Goal: Transaction & Acquisition: Purchase product/service

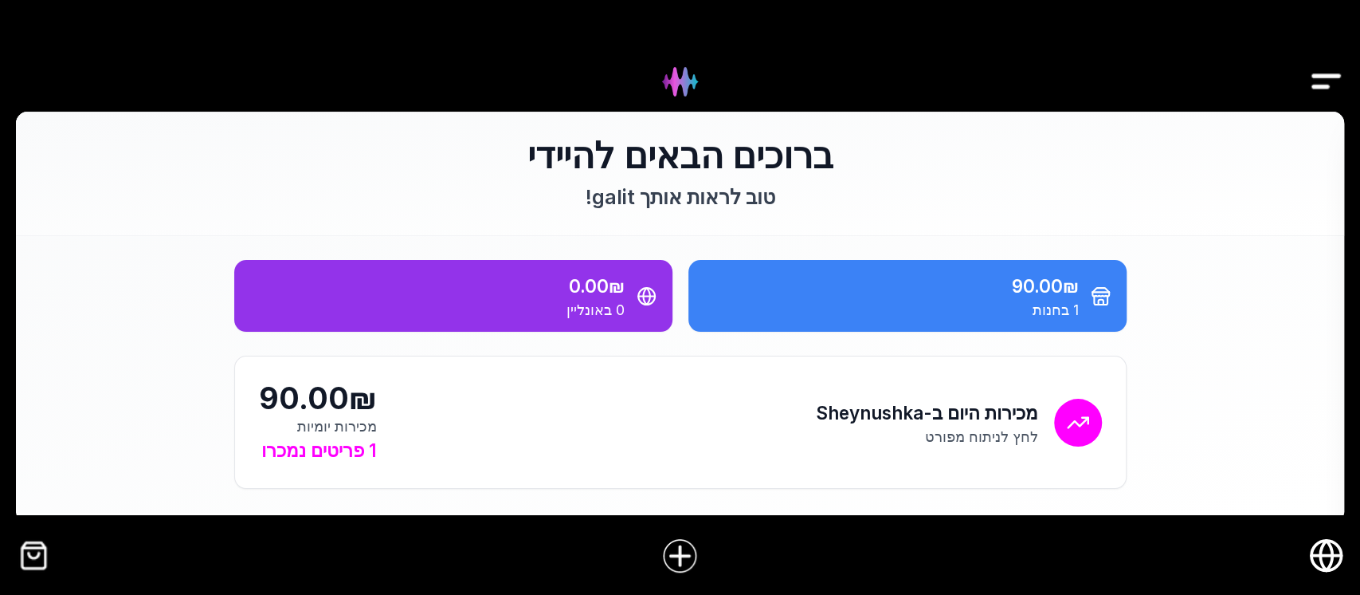
click at [1335, 88] on img "Drawer" at bounding box center [1327, 81] width 36 height 61
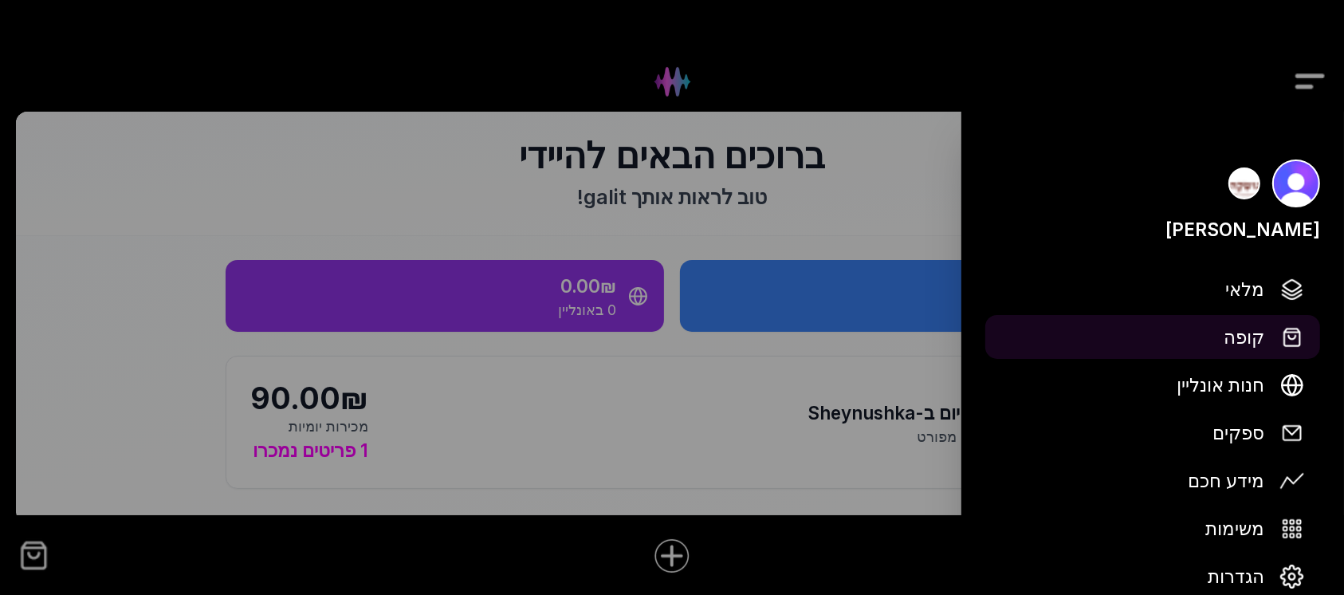
click at [1252, 340] on span "קופה" at bounding box center [1243, 337] width 41 height 28
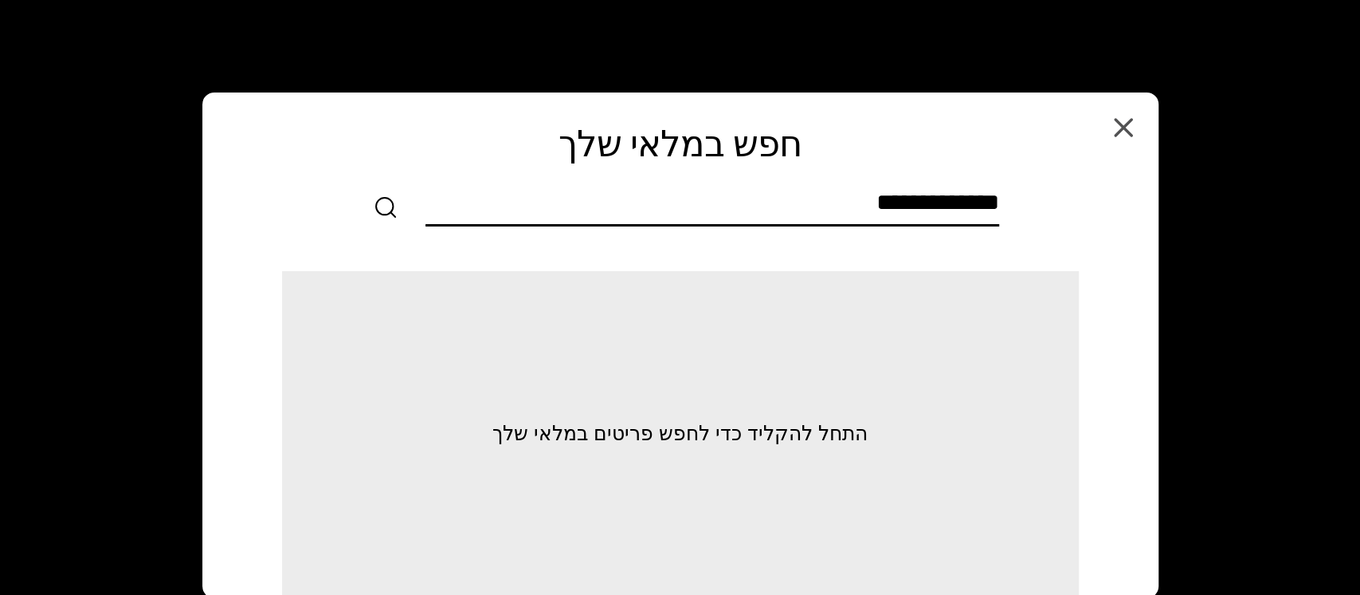
drag, startPoint x: 995, startPoint y: 206, endPoint x: 1002, endPoint y: 215, distance: 11.3
click at [1001, 214] on div at bounding box center [681, 207] width 886 height 38
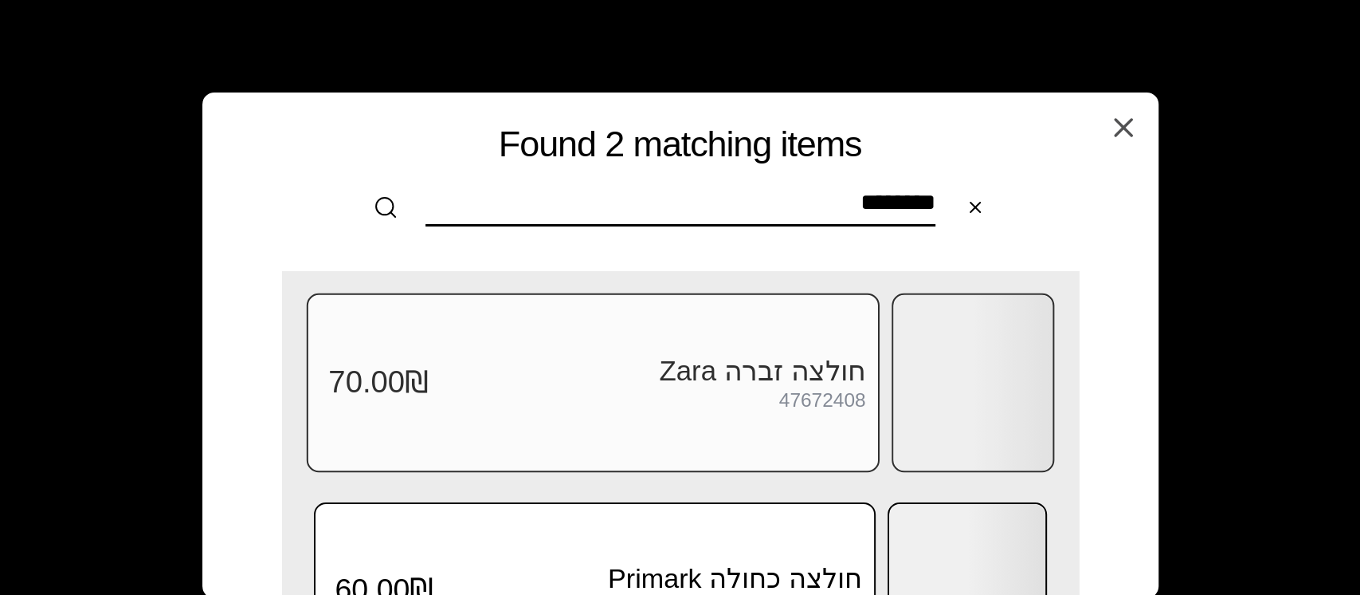
scroll to position [106, 0]
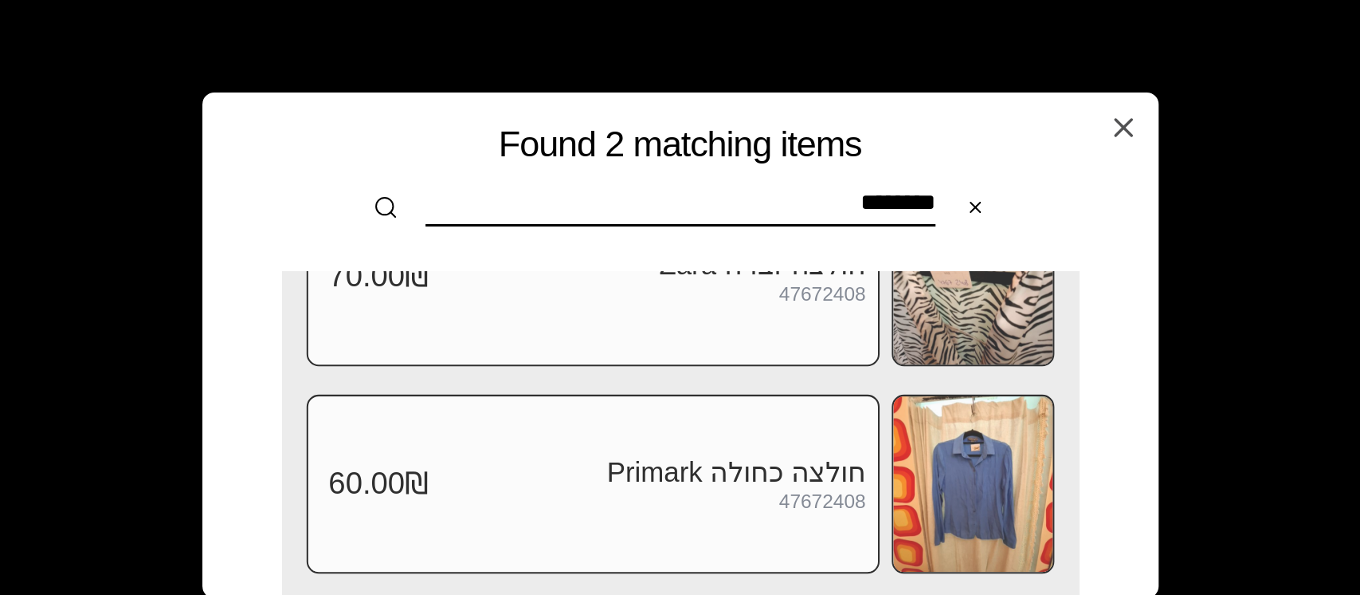
type input "********"
click at [976, 502] on img at bounding box center [972, 483] width 159 height 175
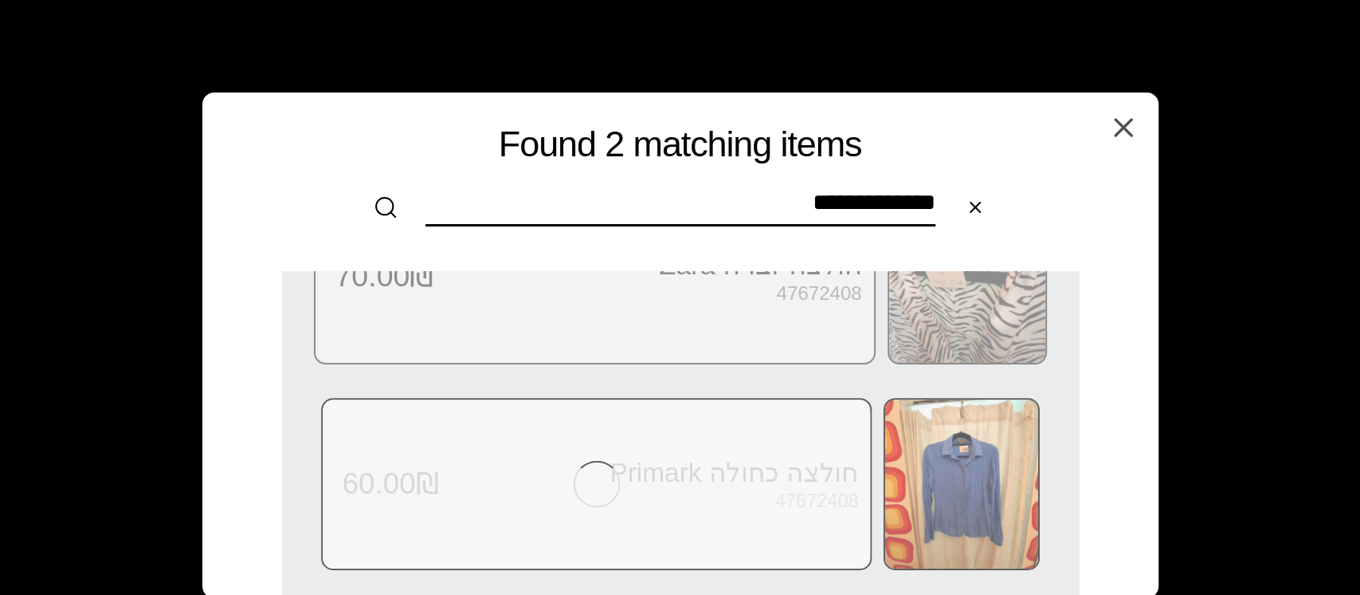
scroll to position [0, 0]
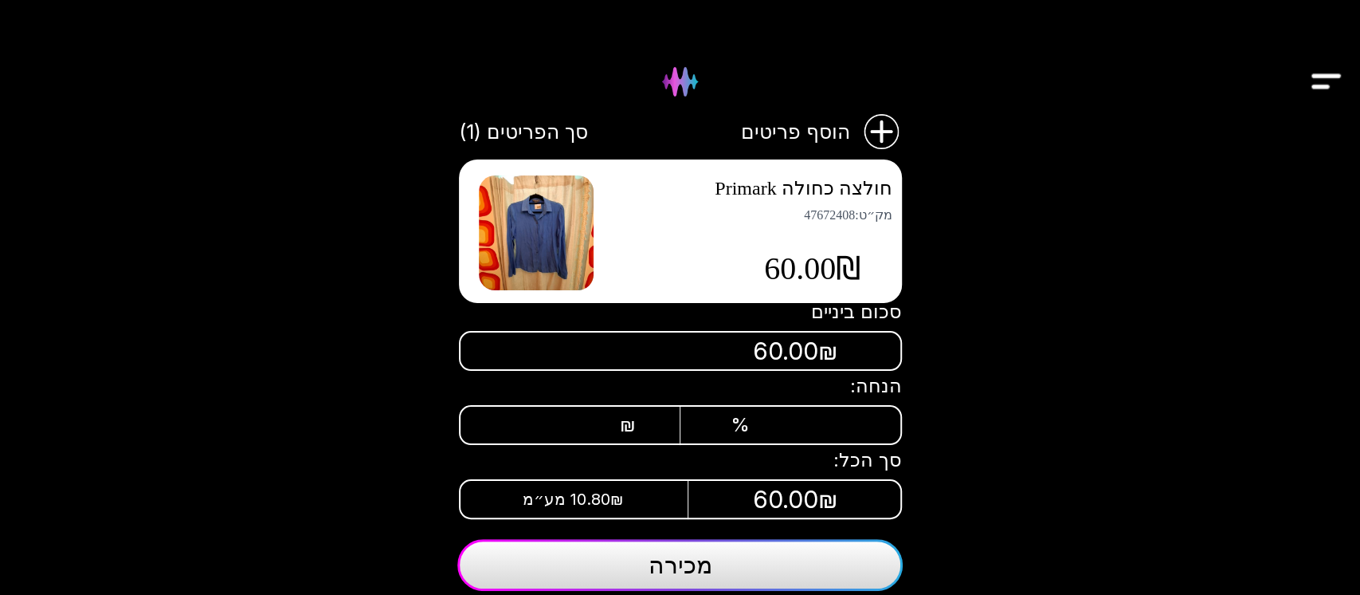
click at [714, 561] on button "מכירה" at bounding box center [680, 565] width 446 height 52
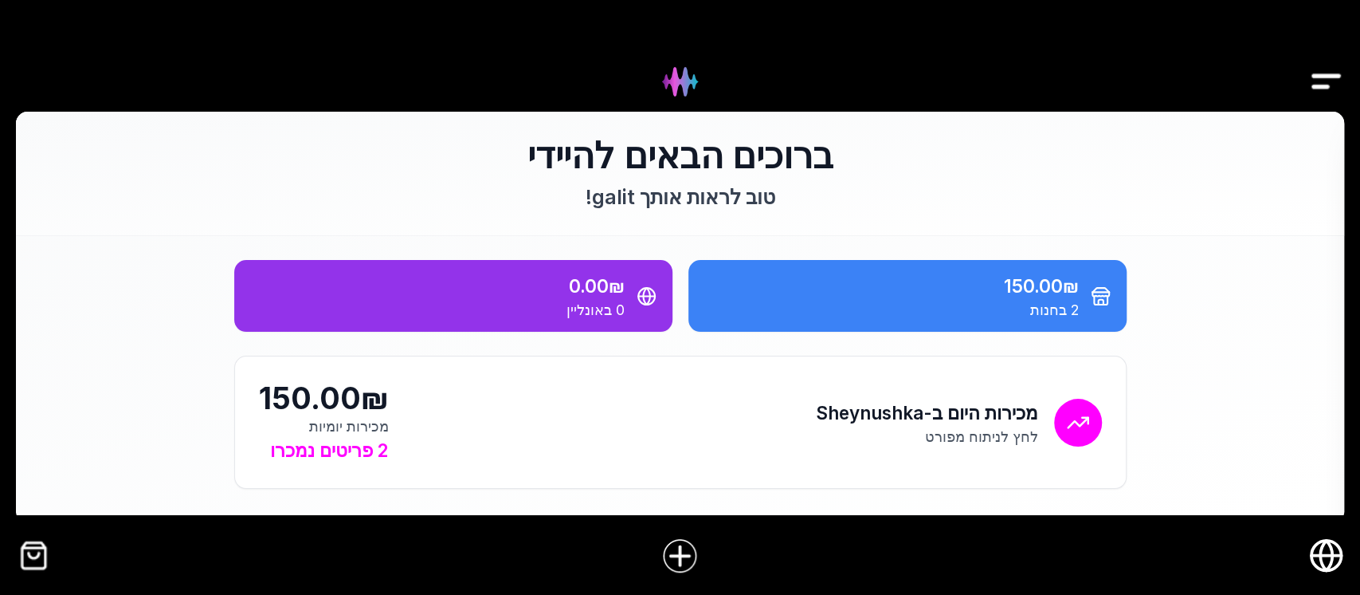
click at [1323, 80] on img "Drawer" at bounding box center [1327, 81] width 36 height 61
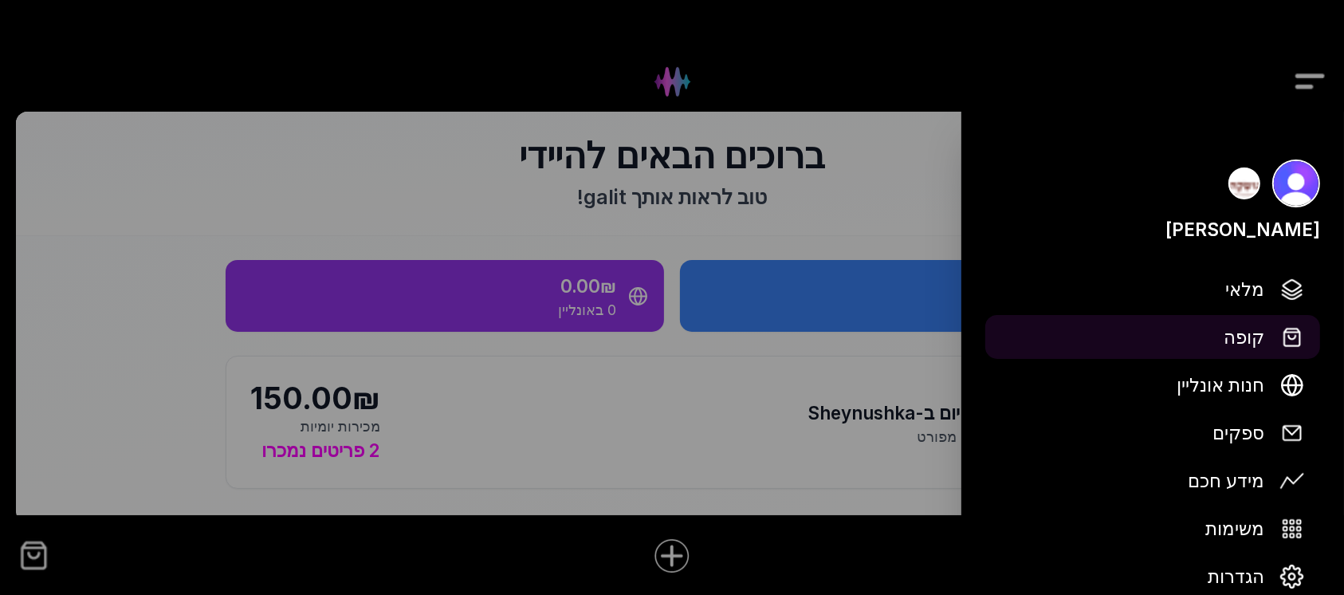
click at [1260, 332] on span "קופה" at bounding box center [1243, 337] width 41 height 28
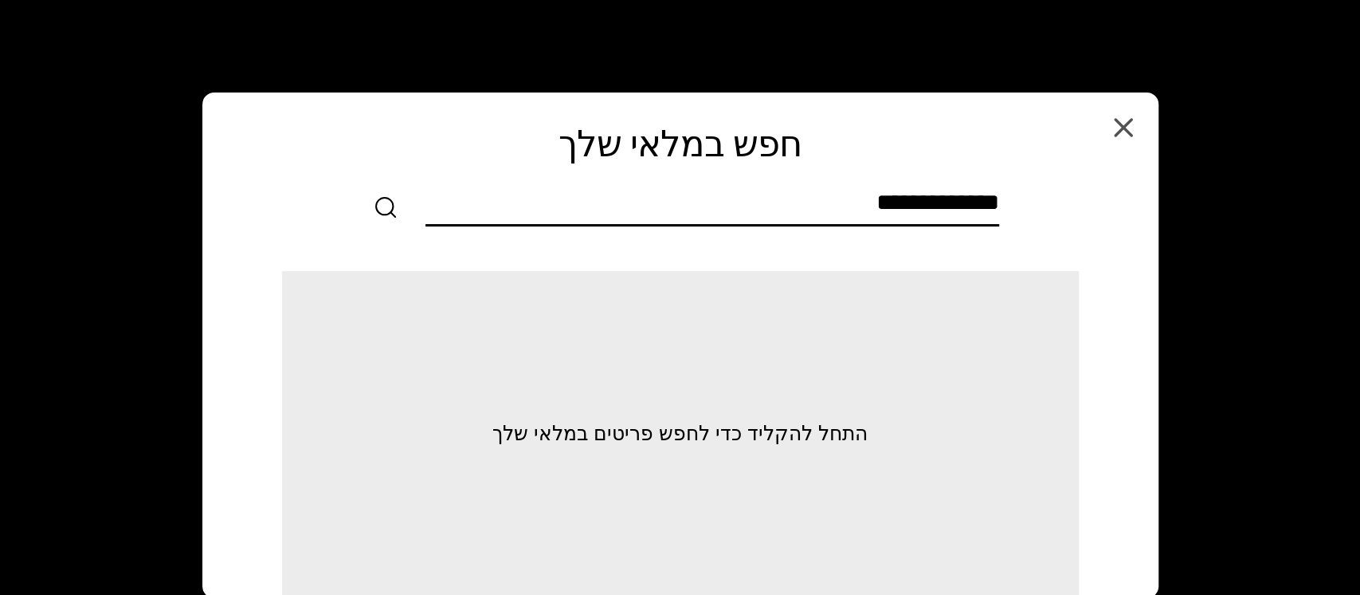
drag, startPoint x: 990, startPoint y: 203, endPoint x: 1015, endPoint y: 199, distance: 25.8
click at [995, 203] on input "text" at bounding box center [713, 206] width 574 height 36
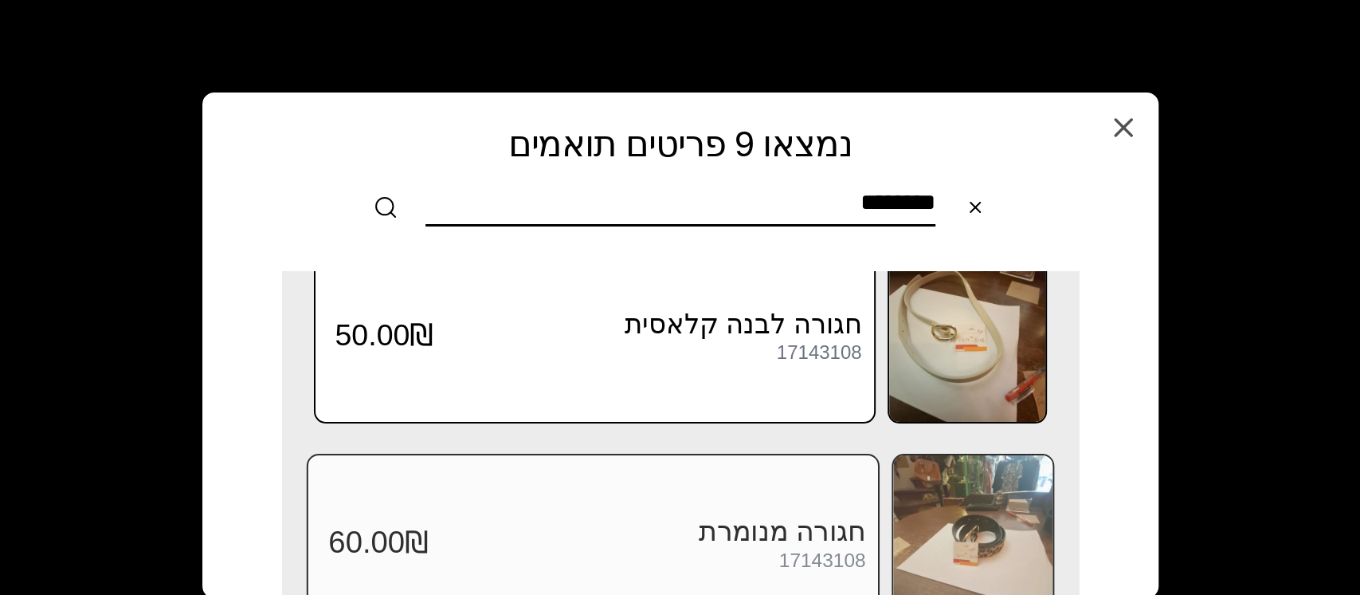
scroll to position [281, 0]
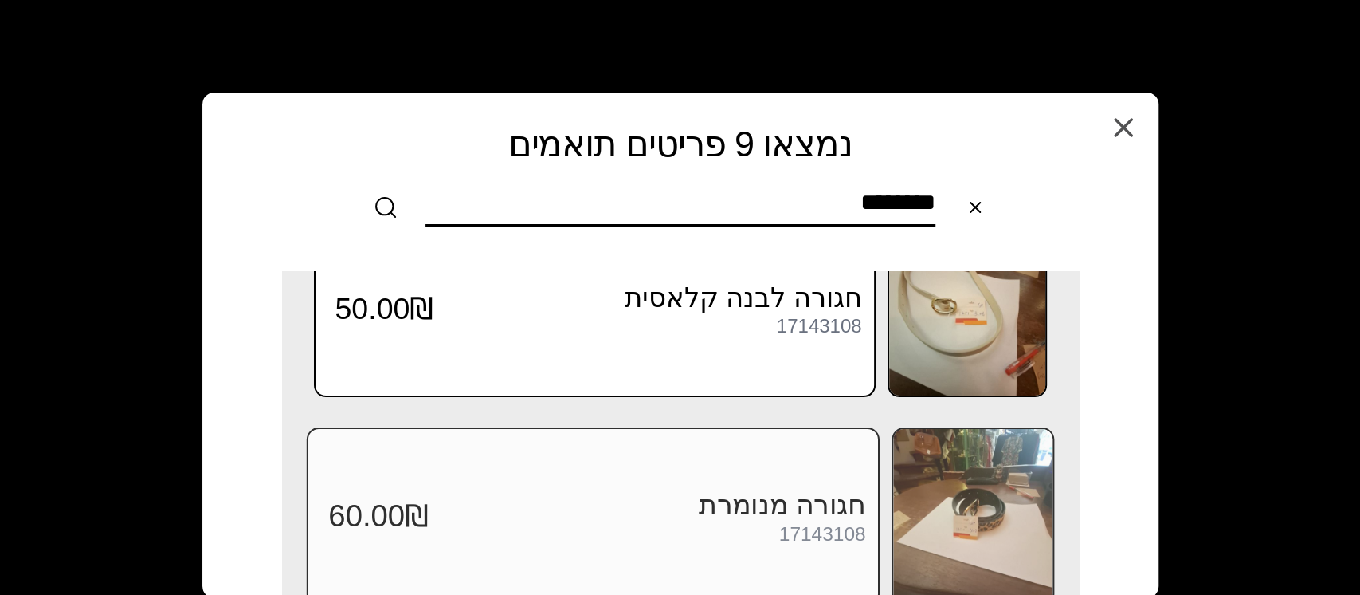
type input "********"
click at [985, 515] on img at bounding box center [972, 516] width 159 height 175
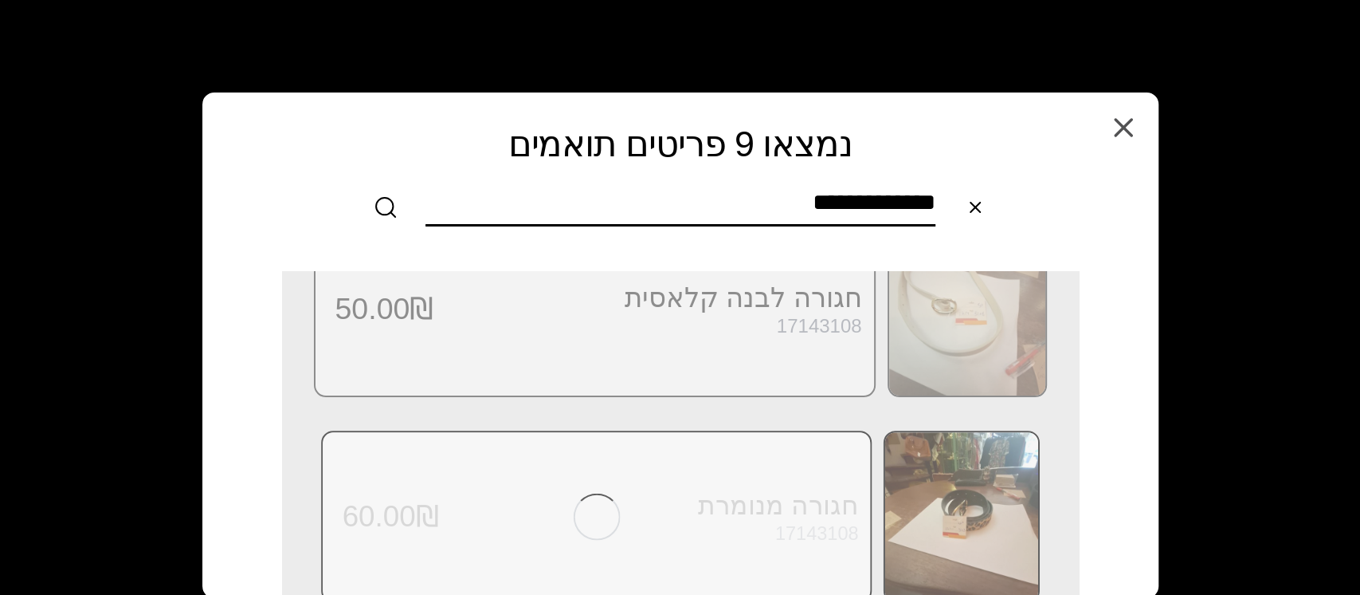
scroll to position [0, 0]
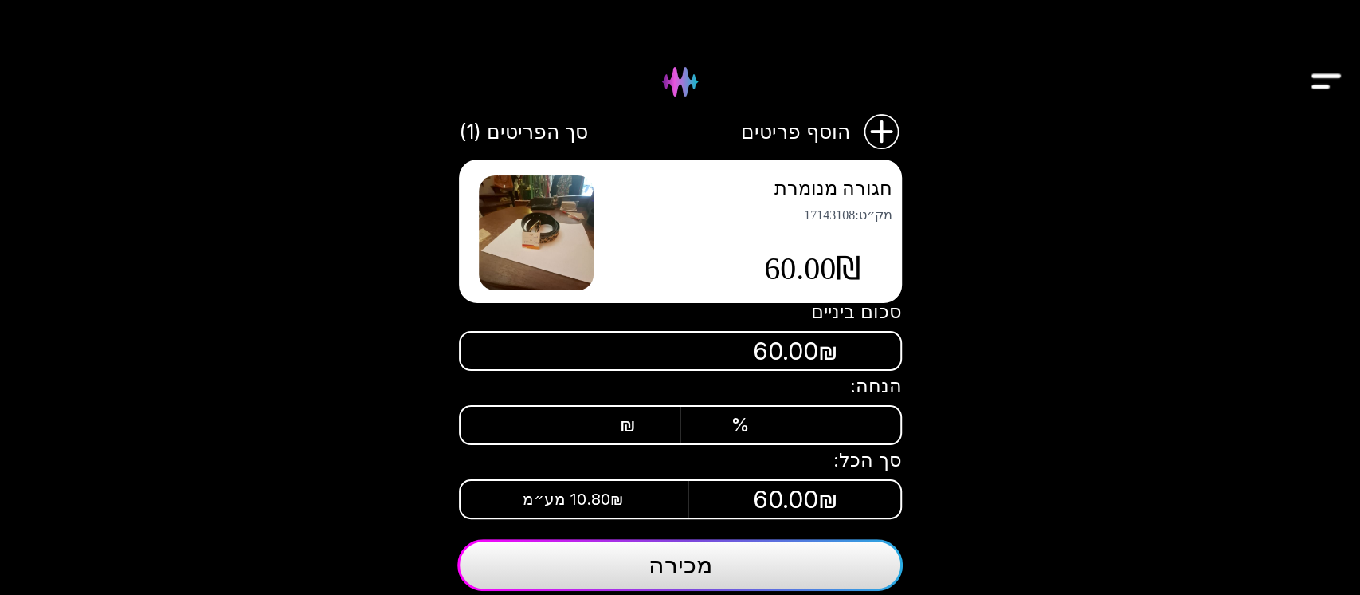
click at [752, 564] on button "מכירה" at bounding box center [680, 565] width 446 height 52
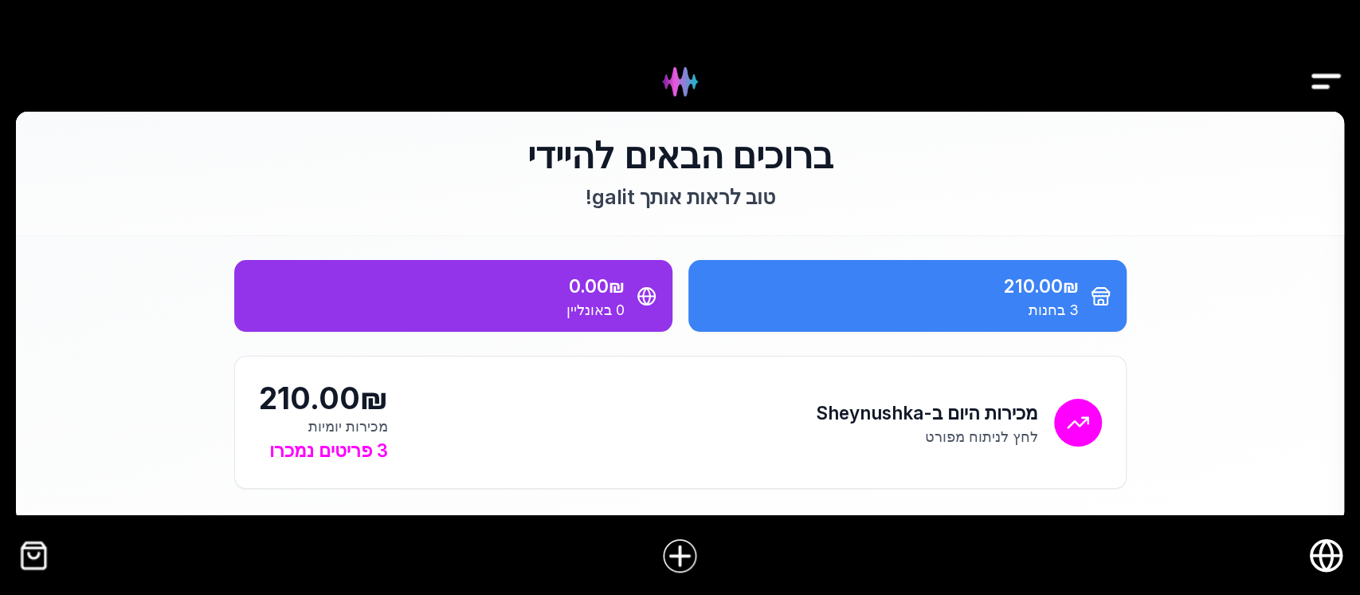
click at [1329, 73] on img "Drawer" at bounding box center [1327, 81] width 36 height 61
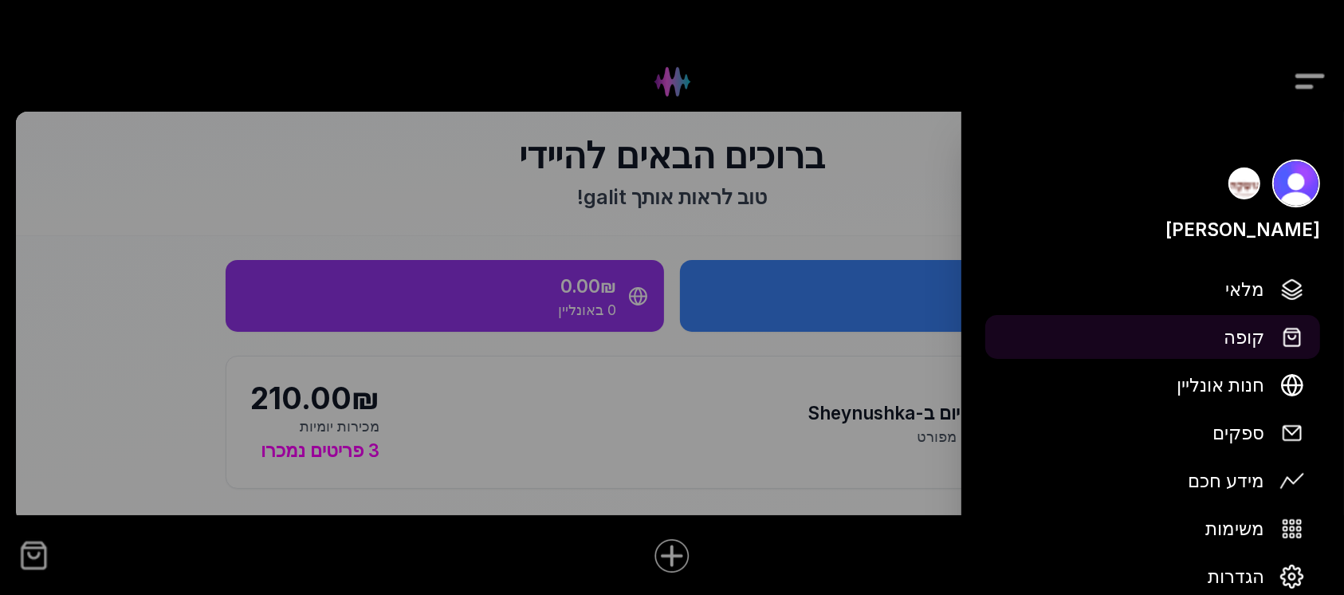
click at [1264, 341] on button "קופה" at bounding box center [1152, 337] width 335 height 44
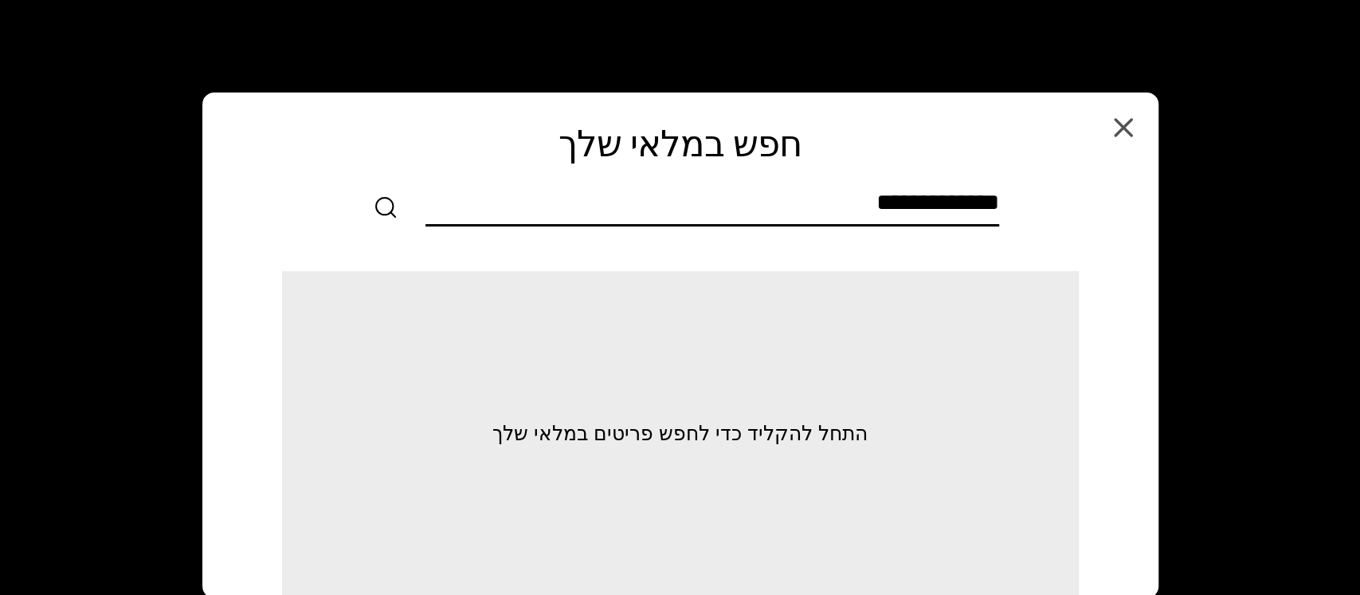
click at [996, 197] on input "text" at bounding box center [713, 206] width 574 height 36
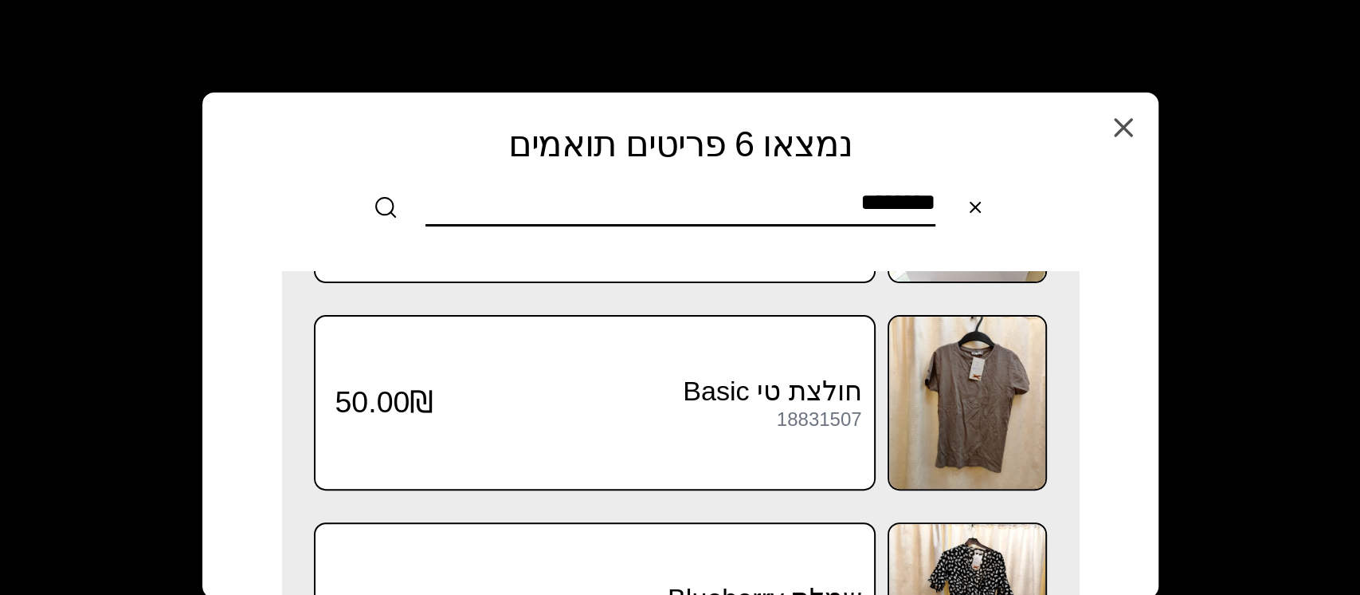
scroll to position [403, 0]
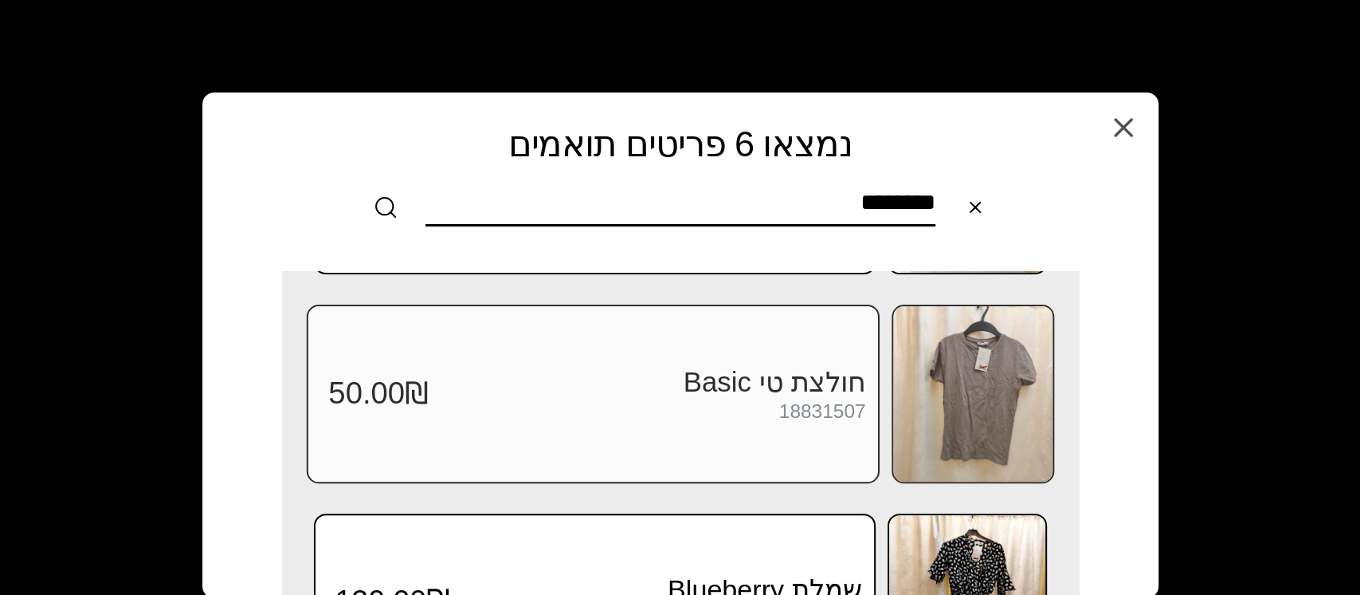
type input "********"
click at [972, 395] on img at bounding box center [972, 393] width 159 height 175
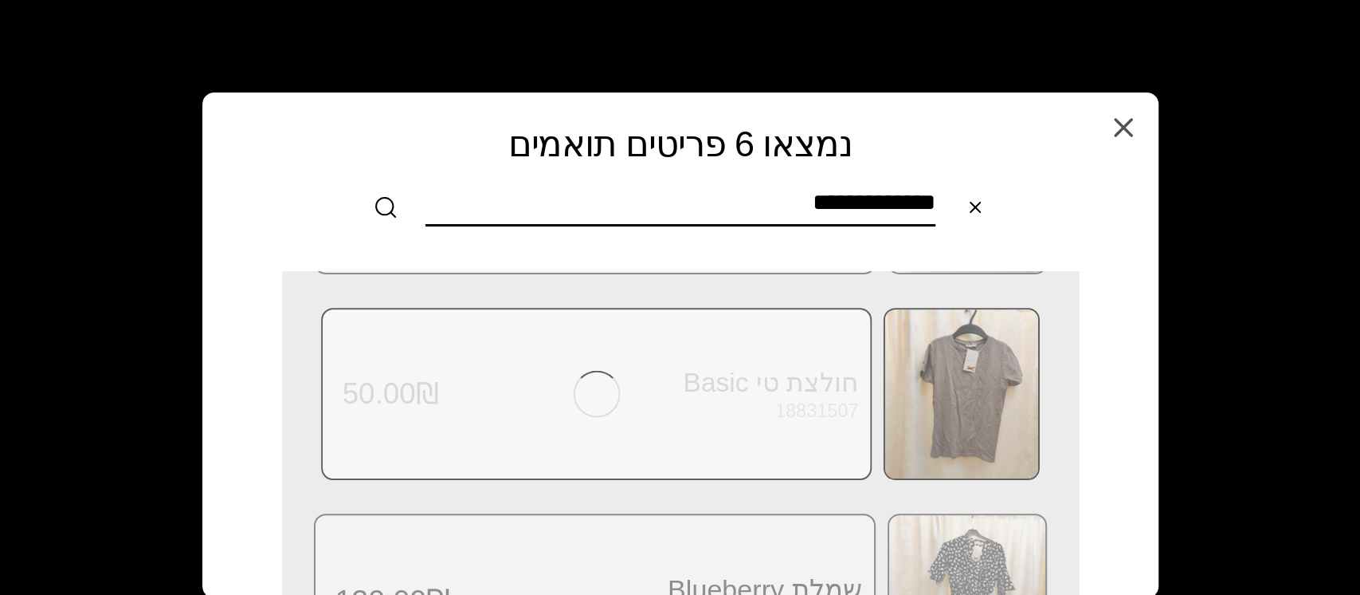
scroll to position [0, 0]
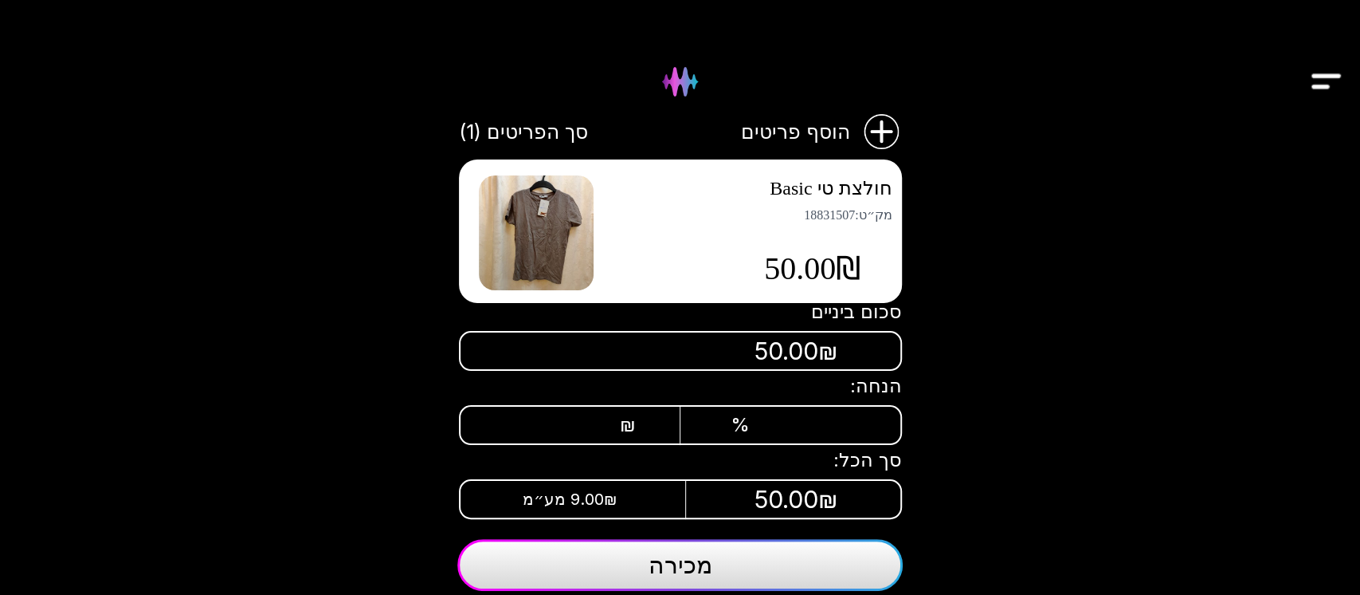
click at [758, 559] on button "מכירה" at bounding box center [680, 565] width 446 height 52
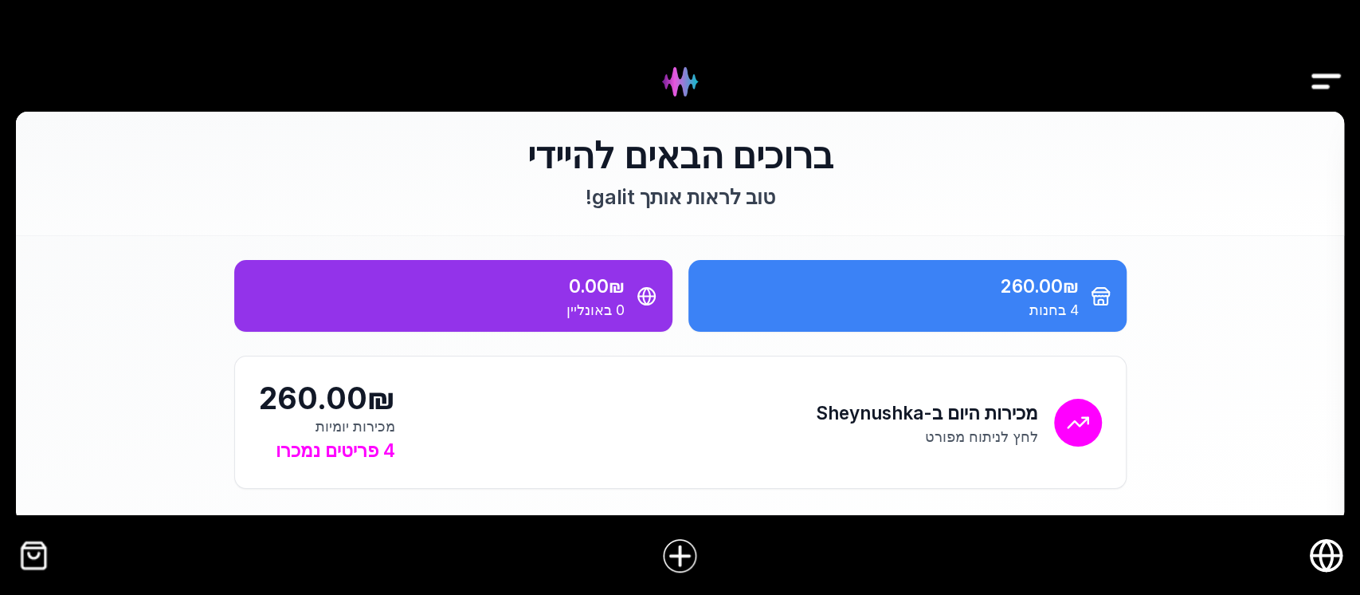
click at [1323, 72] on img "Drawer" at bounding box center [1327, 81] width 36 height 61
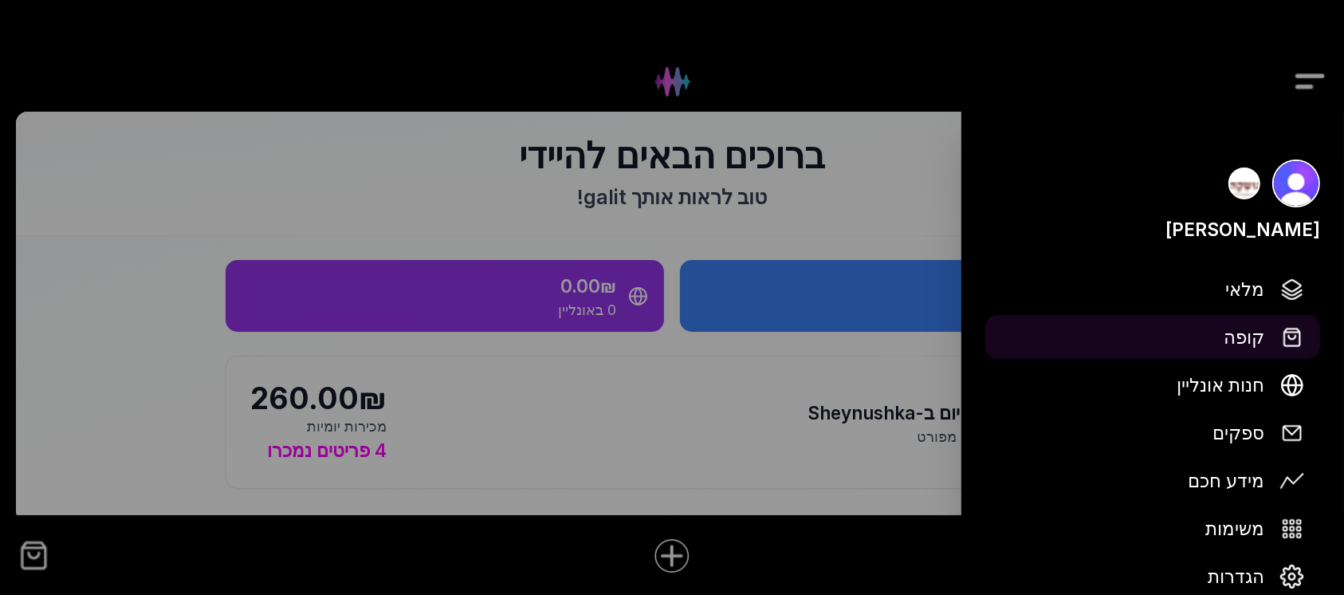
click at [1239, 344] on span "קופה" at bounding box center [1243, 337] width 41 height 28
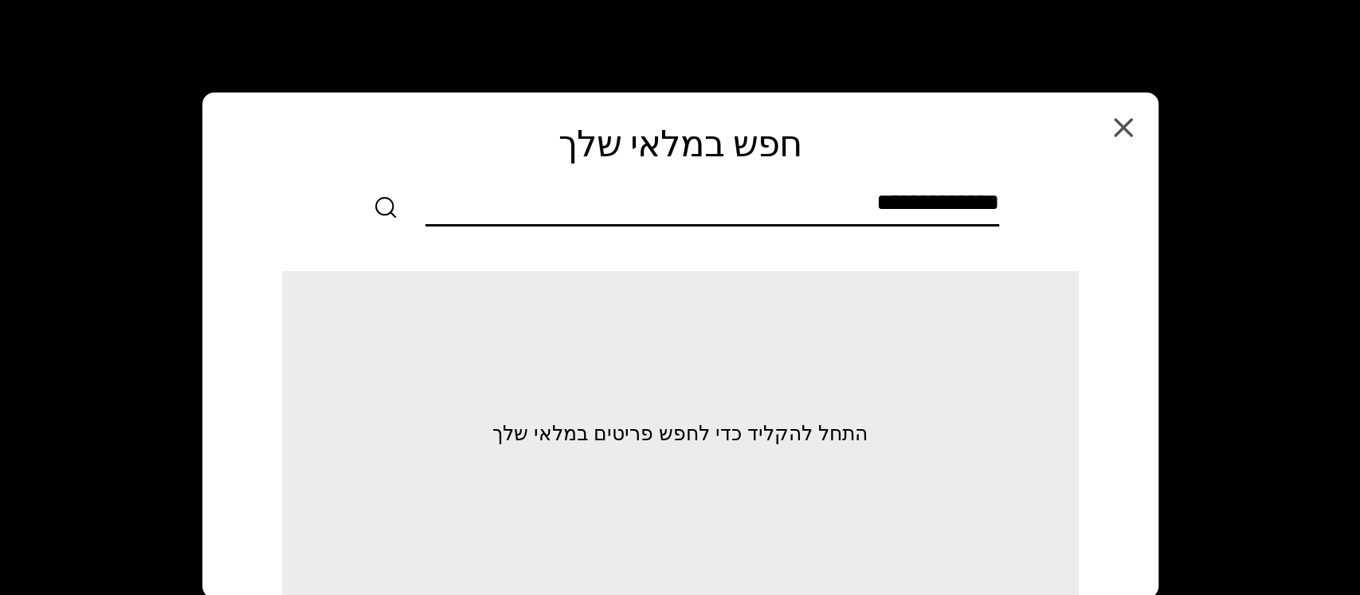
click at [994, 205] on input "text" at bounding box center [713, 206] width 574 height 36
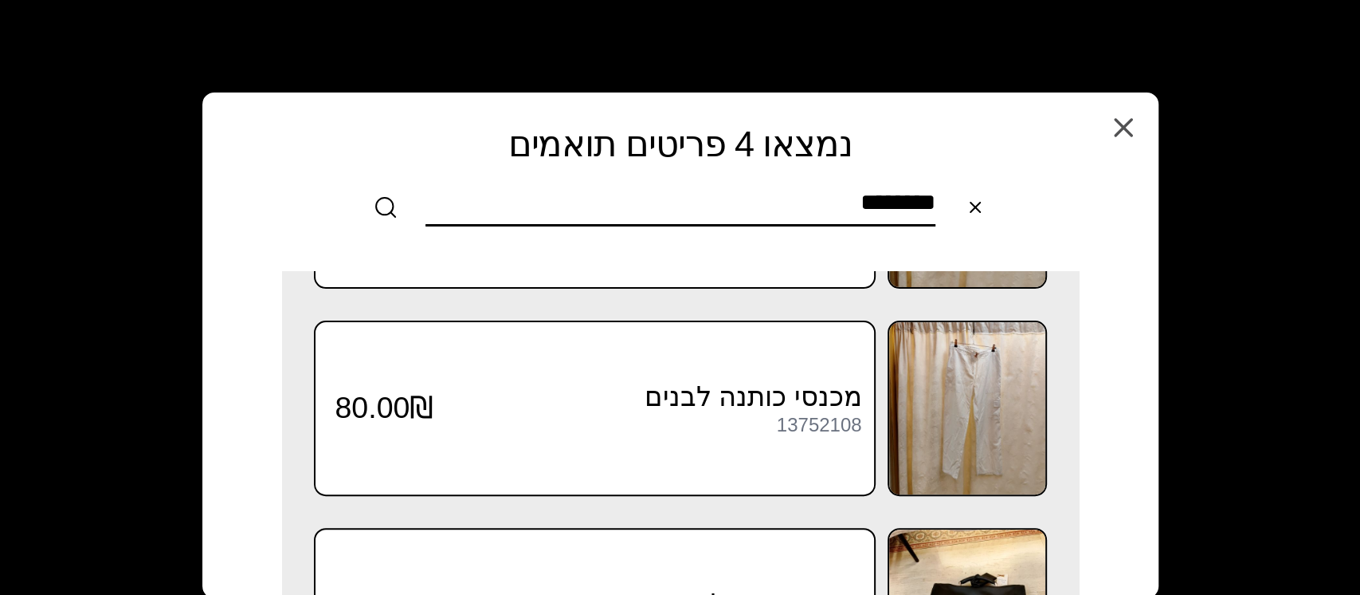
scroll to position [308, 0]
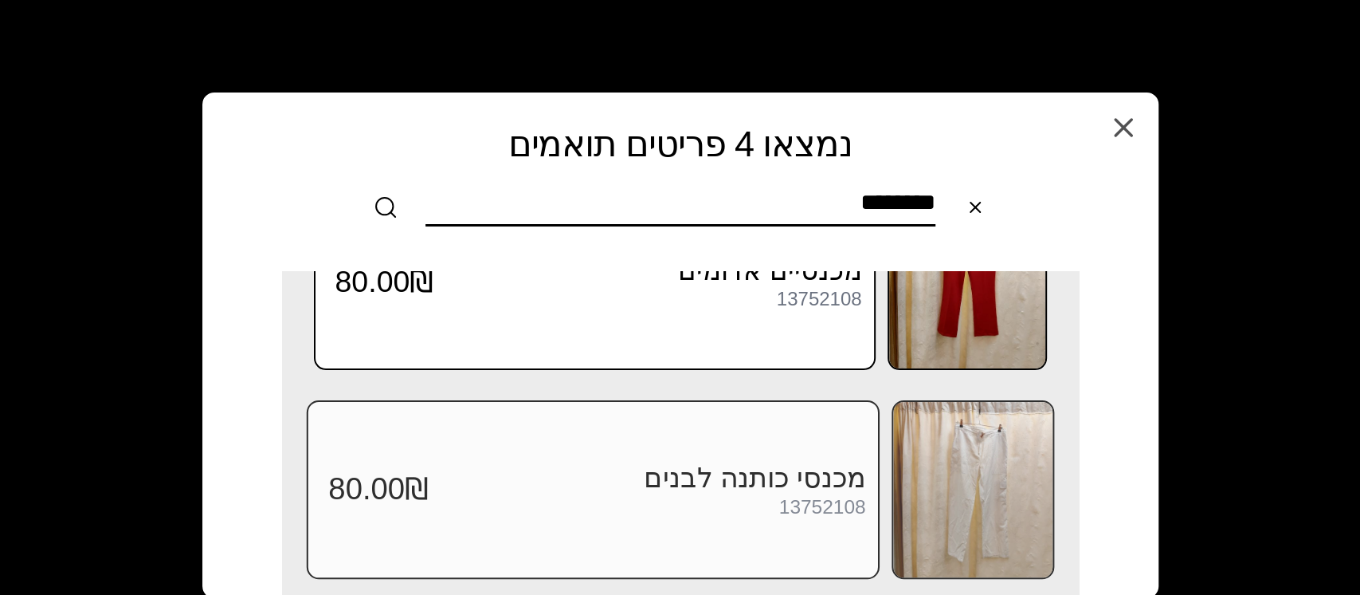
type input "********"
click at [964, 469] on img at bounding box center [972, 489] width 159 height 175
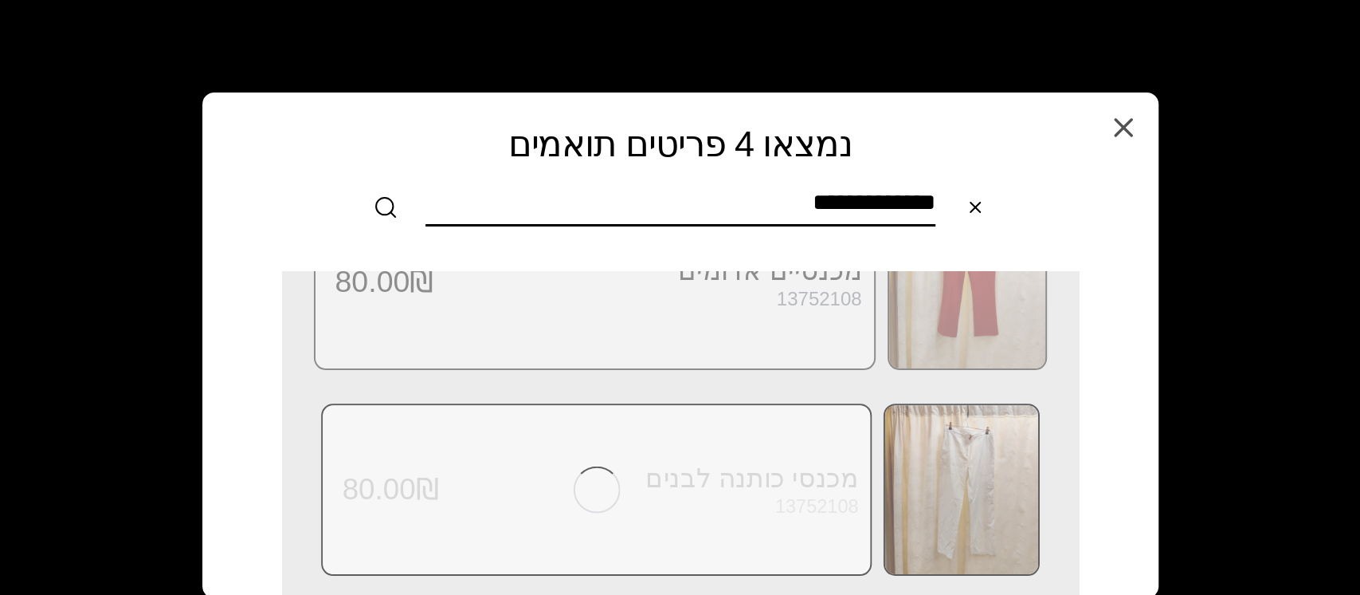
scroll to position [0, 0]
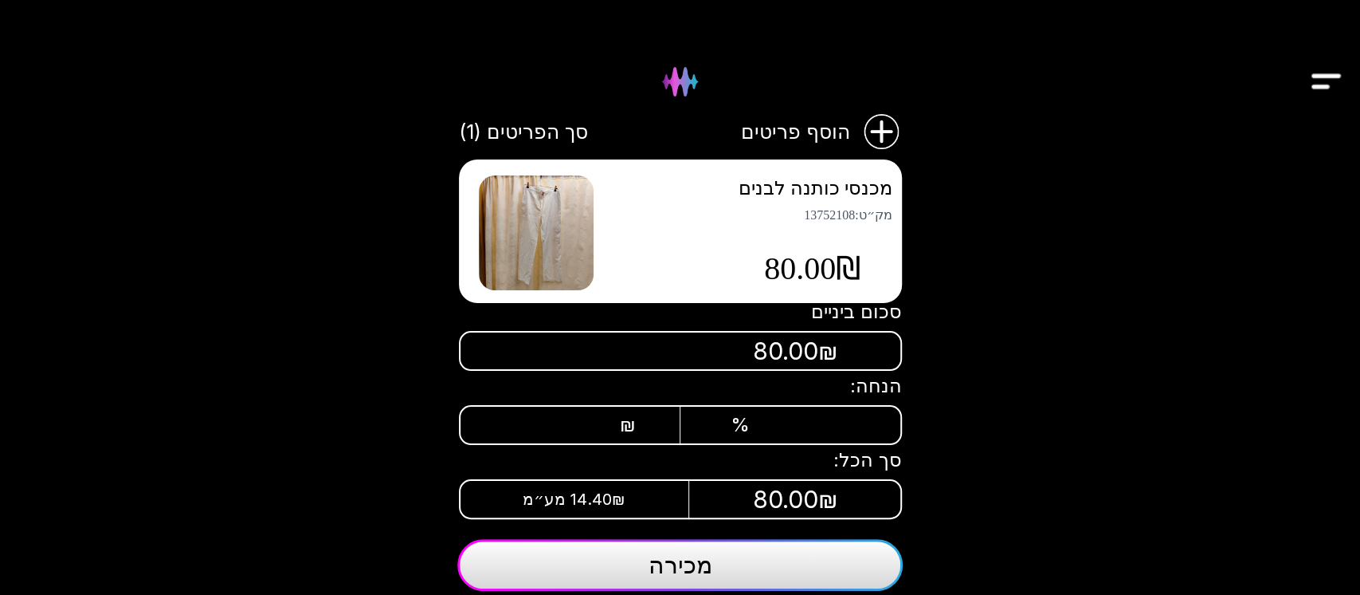
click at [765, 571] on button "מכירה" at bounding box center [680, 565] width 446 height 52
